Goal: Navigation & Orientation: Understand site structure

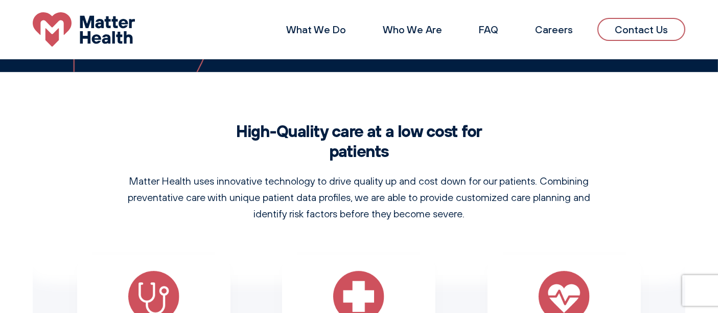
scroll to position [314, 0]
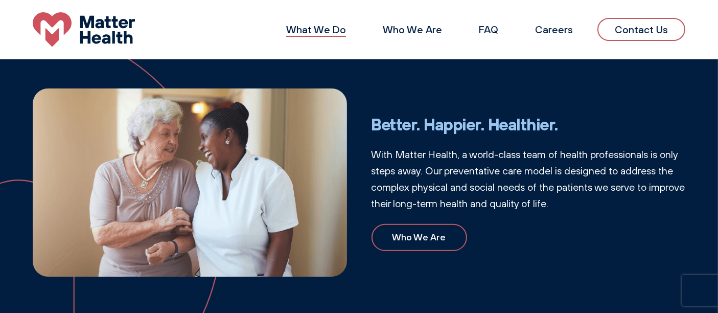
click at [334, 30] on link "What We Do" at bounding box center [316, 29] width 60 height 13
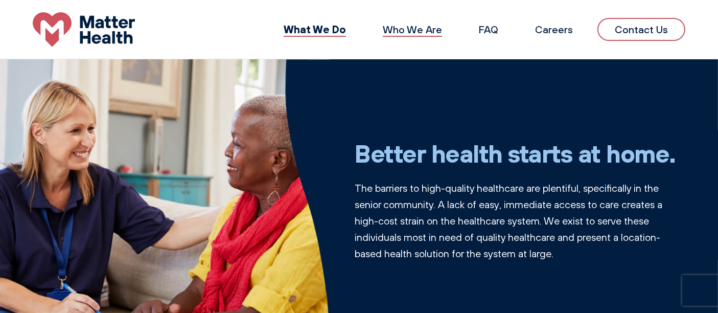
click at [413, 28] on link "Who We Are" at bounding box center [412, 29] width 59 height 13
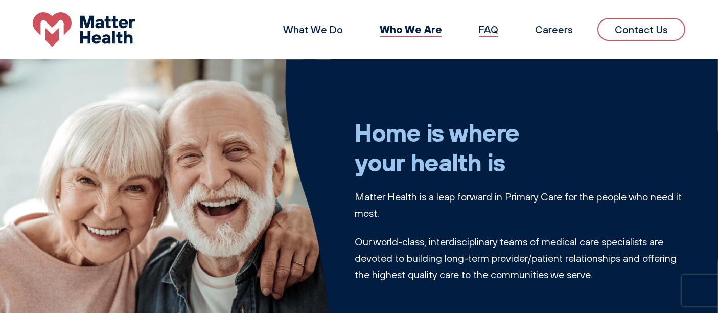
click at [486, 30] on link "FAQ" at bounding box center [488, 29] width 19 height 13
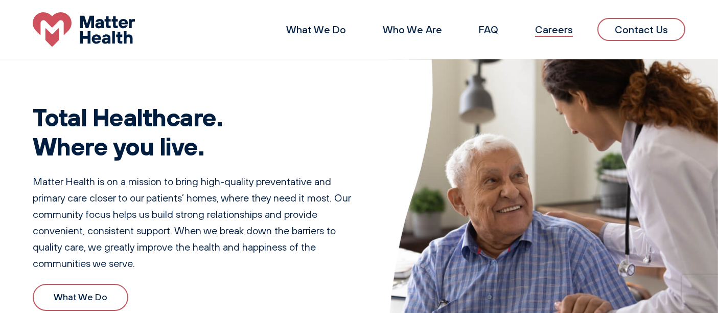
click at [553, 28] on link "Careers" at bounding box center [554, 29] width 38 height 13
